Goal: Task Accomplishment & Management: Use online tool/utility

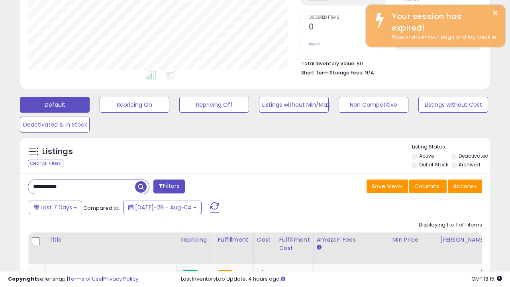
scroll to position [155, 0]
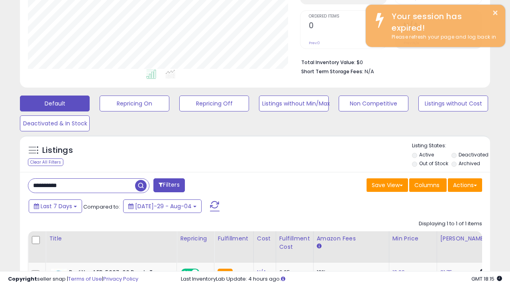
click at [142, 185] on span "button" at bounding box center [141, 186] width 12 height 12
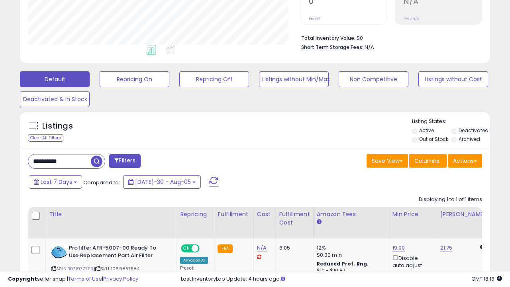
scroll to position [181, 0]
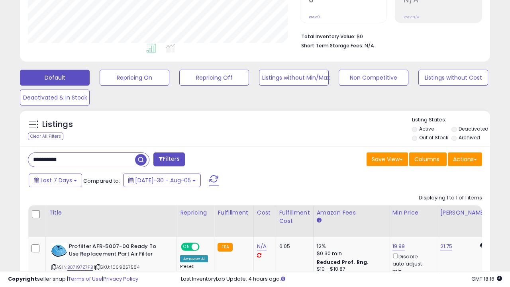
paste input "text"
type input "**********"
click at [142, 160] on span "button" at bounding box center [141, 160] width 12 height 12
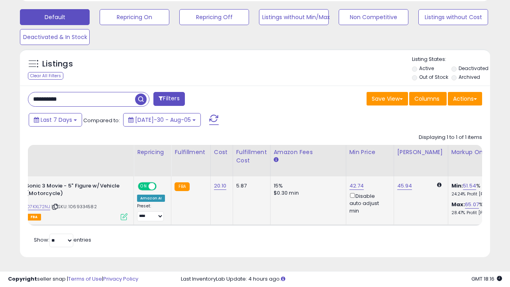
scroll to position [0, 0]
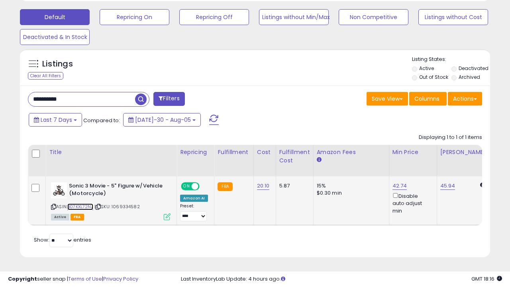
click at [81, 207] on link "B07KXL72NJ" at bounding box center [80, 206] width 26 height 7
